Goal: Task Accomplishment & Management: Use online tool/utility

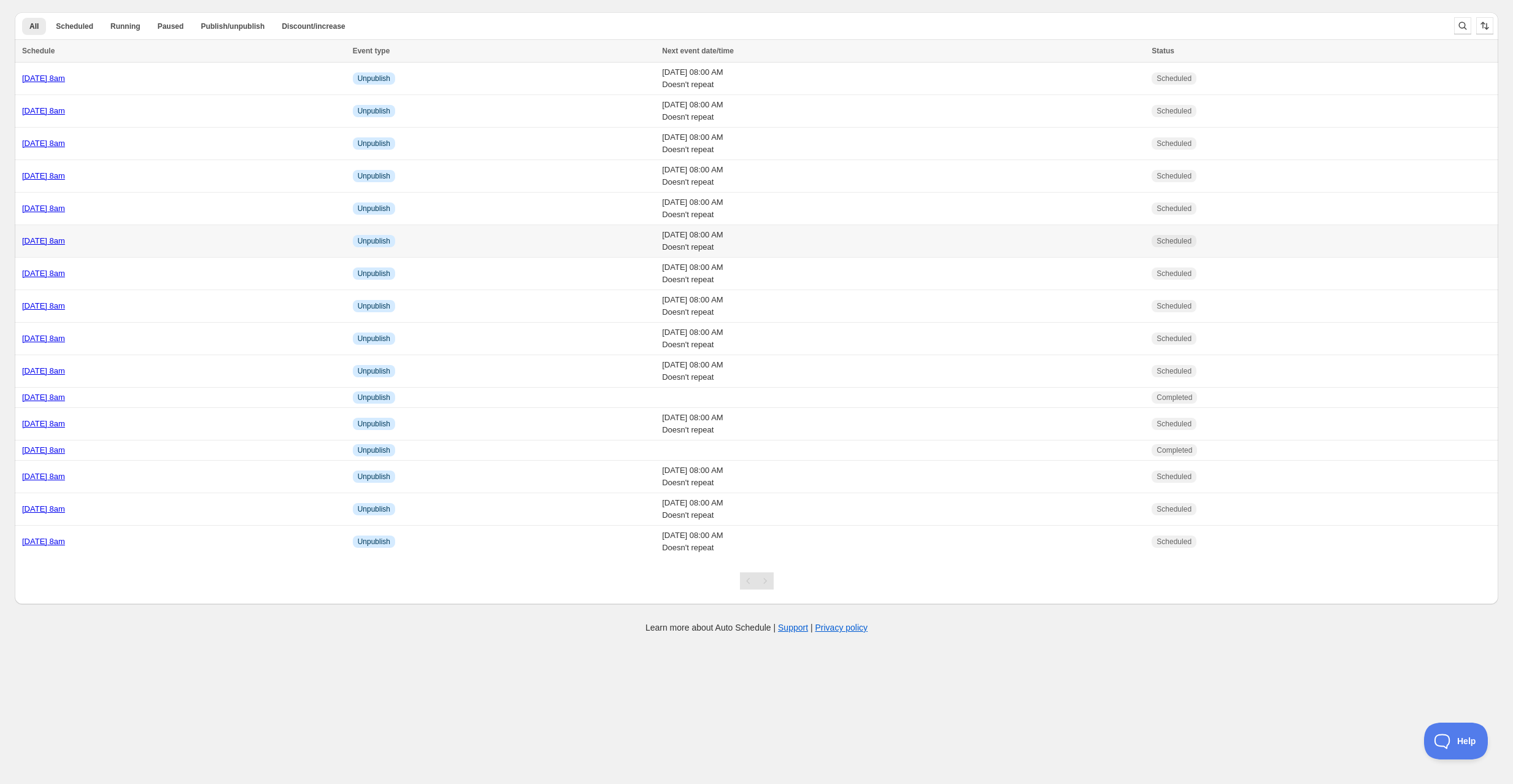
click at [169, 229] on td "[DATE] 8am" at bounding box center [182, 241] width 334 height 32
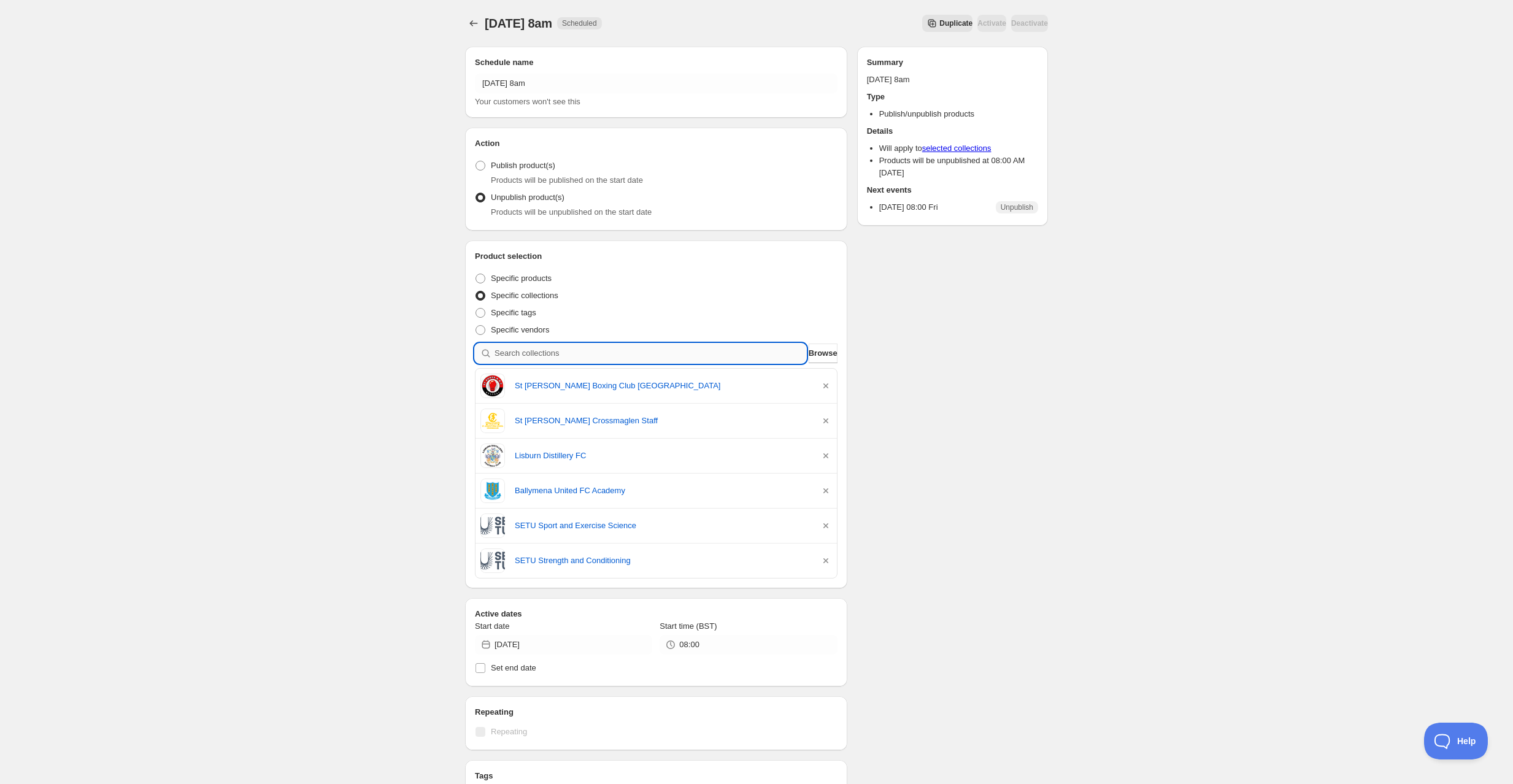
click at [541, 352] on input "search" at bounding box center [650, 354] width 311 height 20
type input "w"
